Goal: Check status

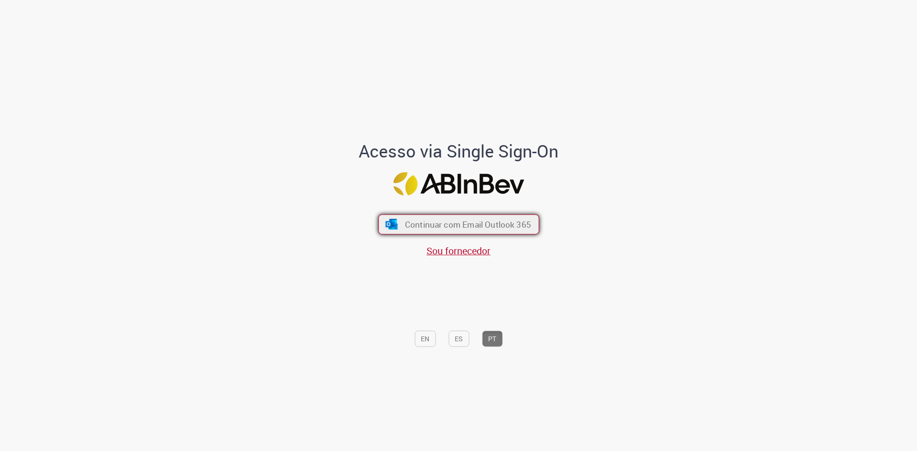
click at [447, 222] on span "Continuar com Email Outlook 365" at bounding box center [468, 224] width 126 height 11
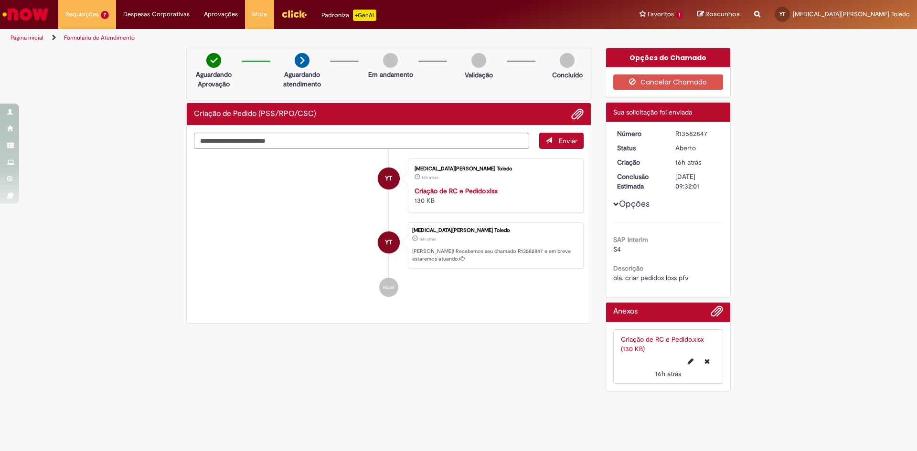
click at [683, 131] on div "R13582847" at bounding box center [697, 134] width 44 height 10
copy div "R13582847"
